Goal: Leave review/rating: Share an evaluation or opinion about a product, service, or content

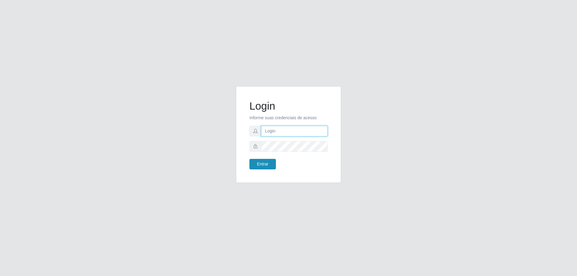
type input "mayara@frigomaster"
click at [257, 161] on button "Entrar" at bounding box center [262, 164] width 26 height 11
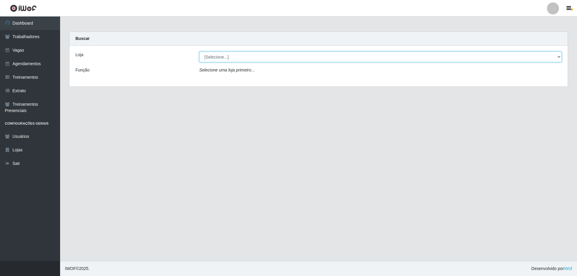
click at [328, 59] on select "[Selecione...] FrigoMaster" at bounding box center [380, 57] width 362 height 11
select select "392"
click at [199, 52] on select "[Selecione...] FrigoMaster" at bounding box center [380, 57] width 362 height 11
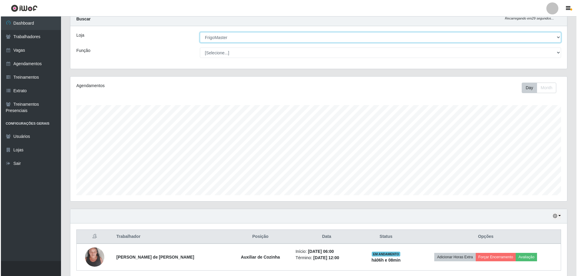
scroll to position [43, 0]
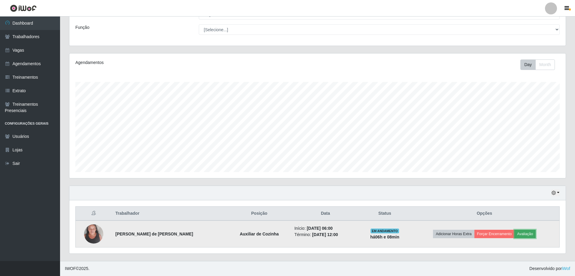
click at [515, 230] on button "Avaliação" at bounding box center [525, 234] width 21 height 8
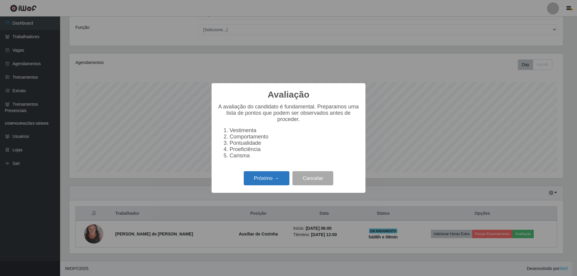
click at [257, 177] on button "Próximo →" at bounding box center [267, 178] width 46 height 14
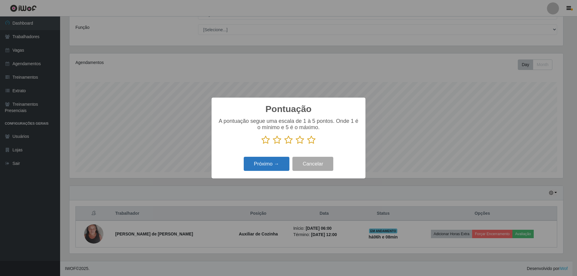
click at [268, 160] on button "Próximo →" at bounding box center [267, 164] width 46 height 14
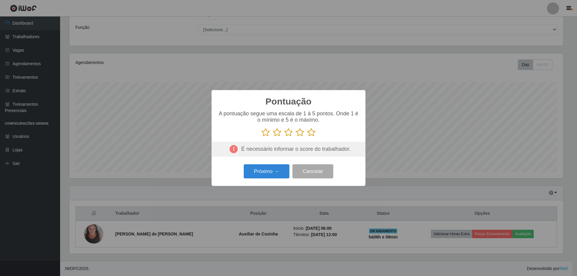
click at [308, 132] on icon at bounding box center [311, 132] width 8 height 9
click at [307, 137] on input "radio" at bounding box center [307, 137] width 0 height 0
click at [270, 175] on button "Próximo →" at bounding box center [267, 171] width 46 height 14
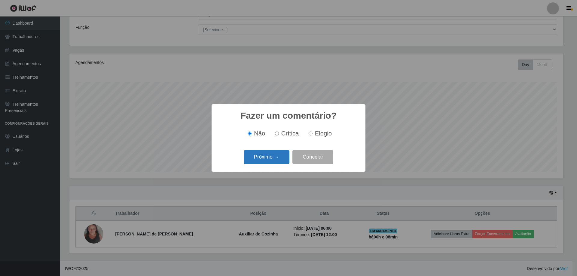
click at [273, 163] on button "Próximo →" at bounding box center [267, 157] width 46 height 14
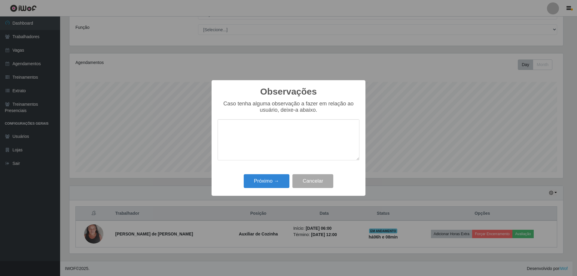
click at [276, 157] on textarea at bounding box center [289, 139] width 142 height 41
click at [282, 180] on button "Próximo →" at bounding box center [267, 181] width 46 height 14
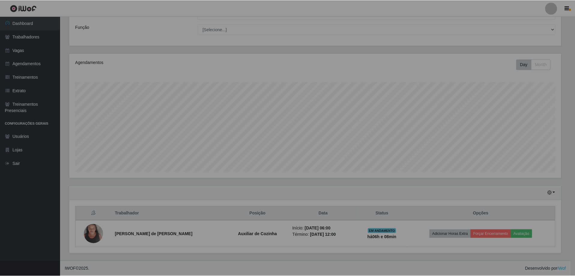
scroll to position [125, 497]
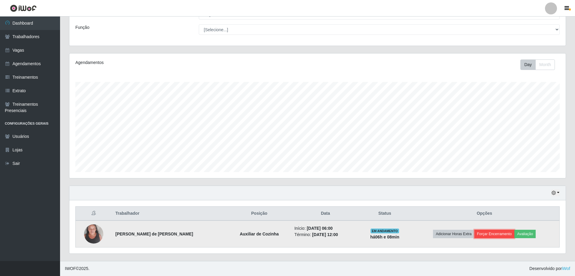
click at [481, 234] on button "Forçar Encerramento" at bounding box center [495, 234] width 40 height 8
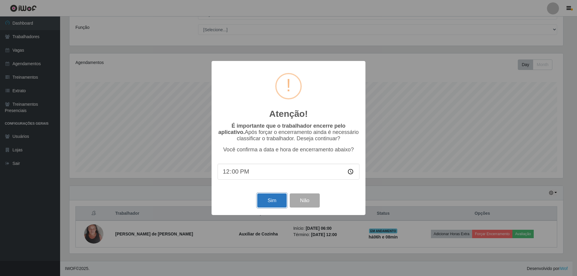
click at [268, 199] on button "Sim" at bounding box center [271, 201] width 29 height 14
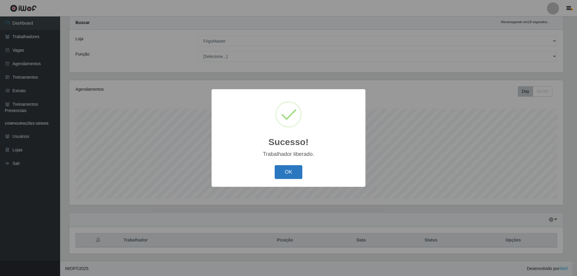
click at [276, 174] on button "OK" at bounding box center [289, 172] width 28 height 14
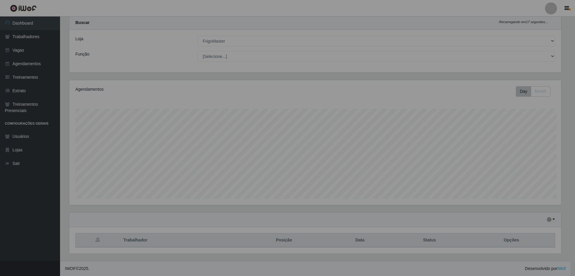
scroll to position [125, 497]
